Goal: Task Accomplishment & Management: Manage account settings

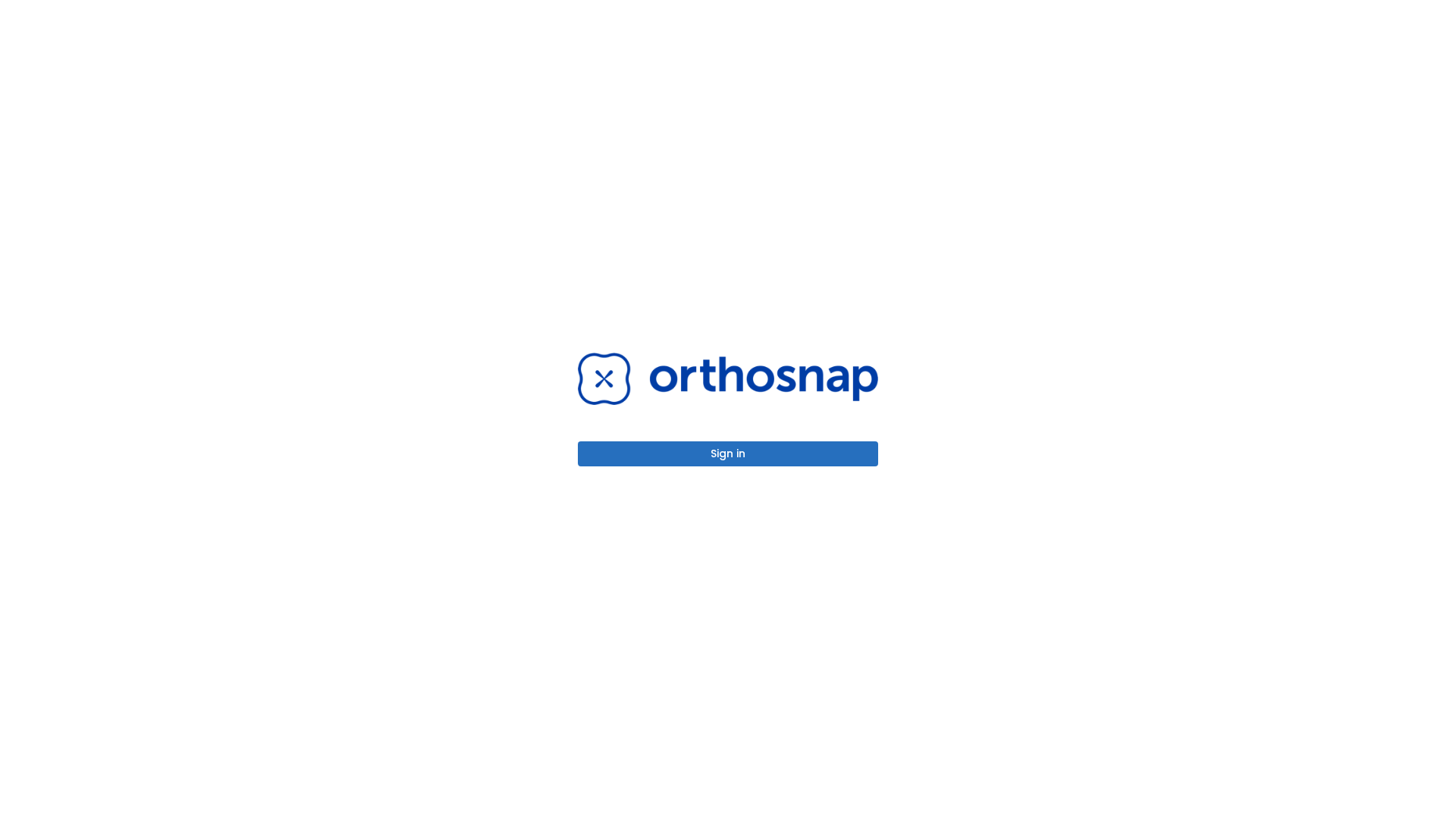
click at [728, 454] on button "Sign in" at bounding box center [728, 453] width 300 height 25
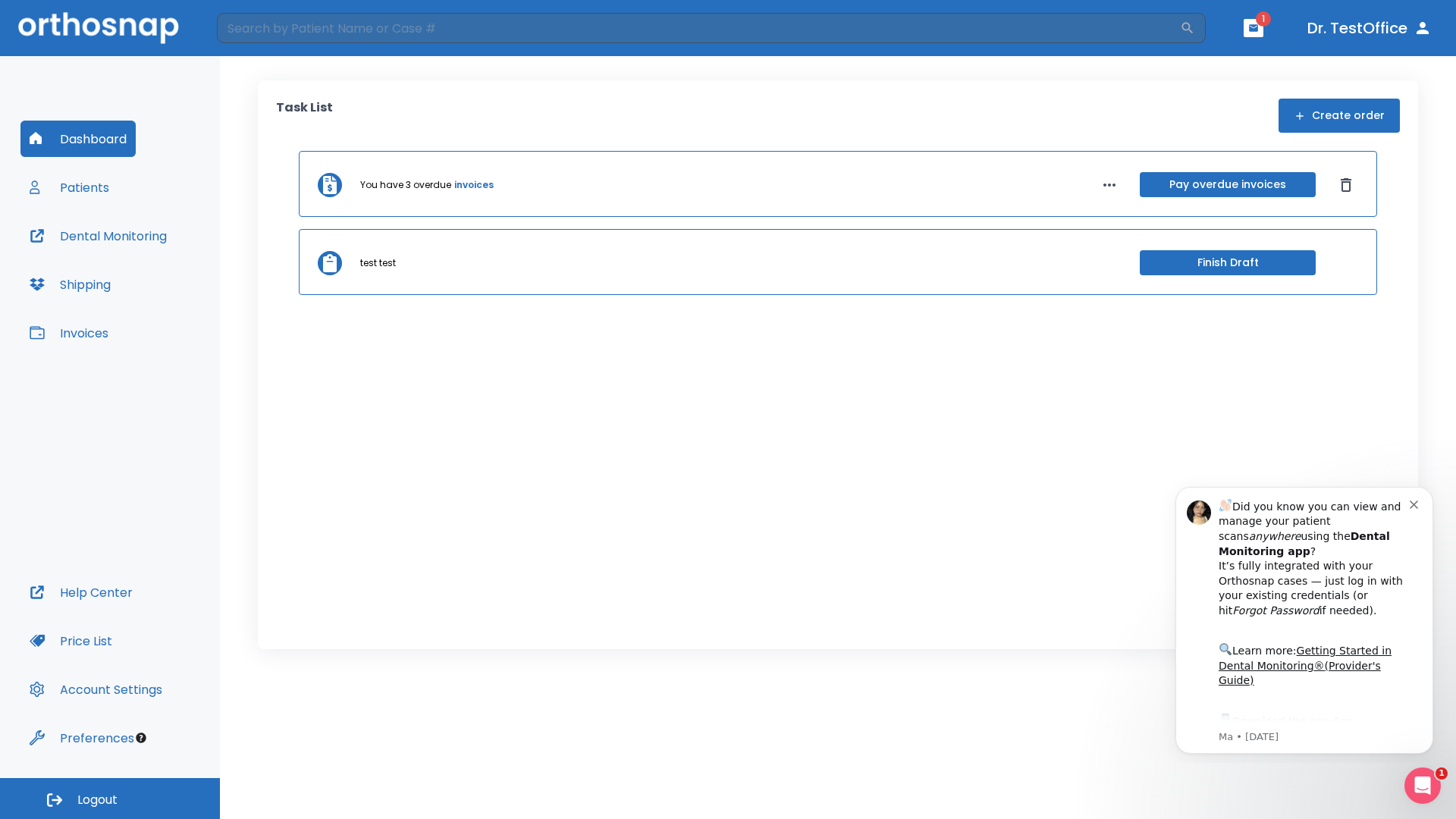
click at [110, 798] on span "Logout" at bounding box center [98, 800] width 41 height 16
